Goal: Navigation & Orientation: Find specific page/section

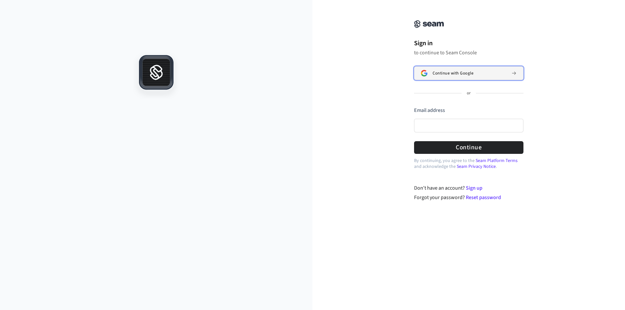
click at [446, 76] on span "Continue with Google" at bounding box center [453, 73] width 41 height 5
